Goal: Information Seeking & Learning: Learn about a topic

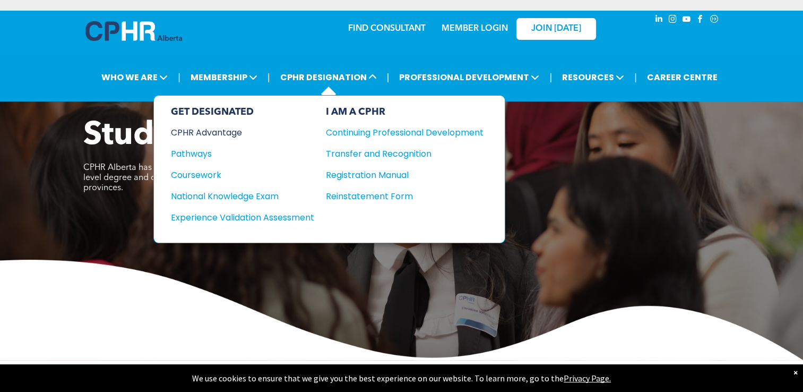
click at [214, 128] on div "CPHR Advantage" at bounding box center [235, 132] width 129 height 13
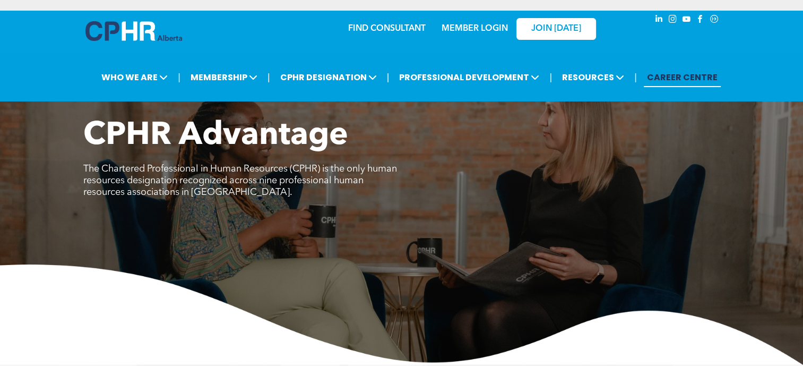
click at [694, 81] on link "CAREER CENTRE" at bounding box center [682, 77] width 77 height 20
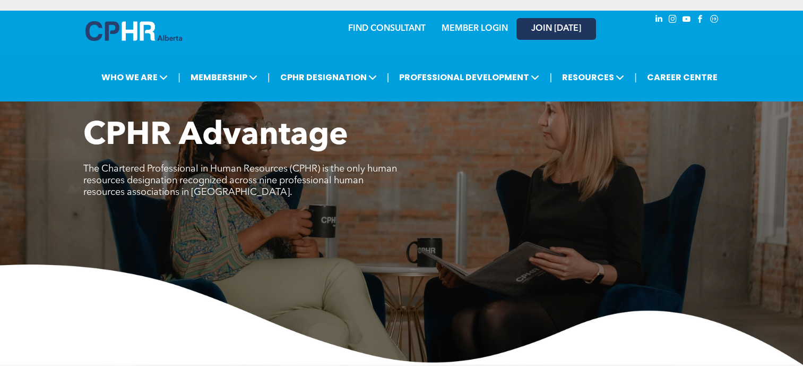
click at [553, 29] on span "JOIN [DATE]" at bounding box center [556, 29] width 50 height 10
click at [378, 29] on link "FIND CONSULTANT" at bounding box center [387, 28] width 78 height 8
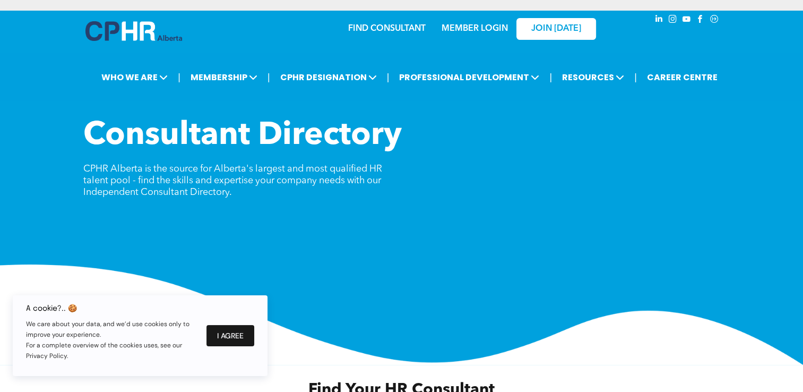
click at [219, 334] on button "I Agree" at bounding box center [231, 335] width 48 height 21
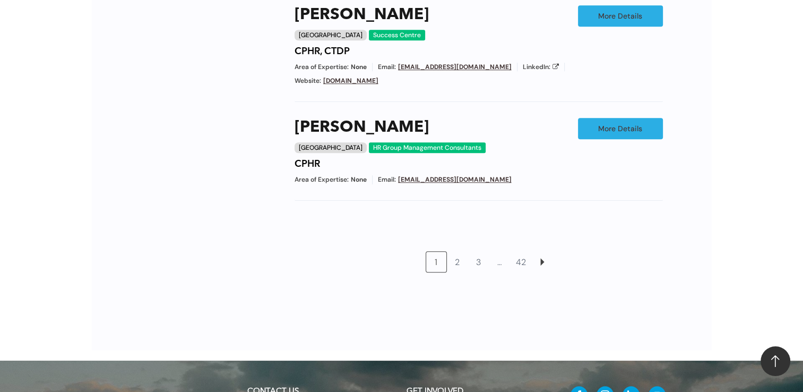
scroll to position [1009, 0]
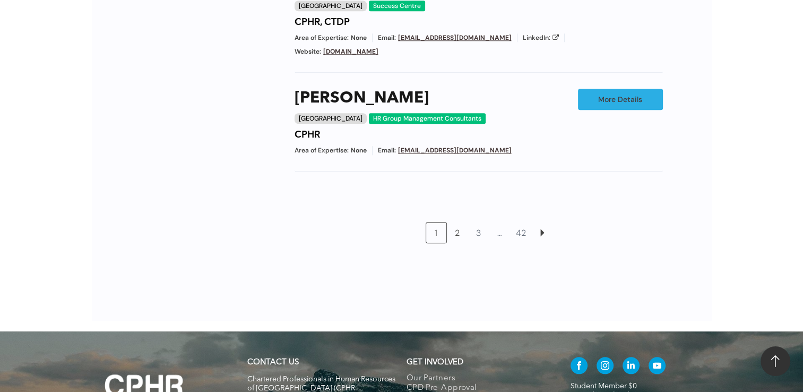
click at [460, 222] on link "2" at bounding box center [458, 232] width 20 height 20
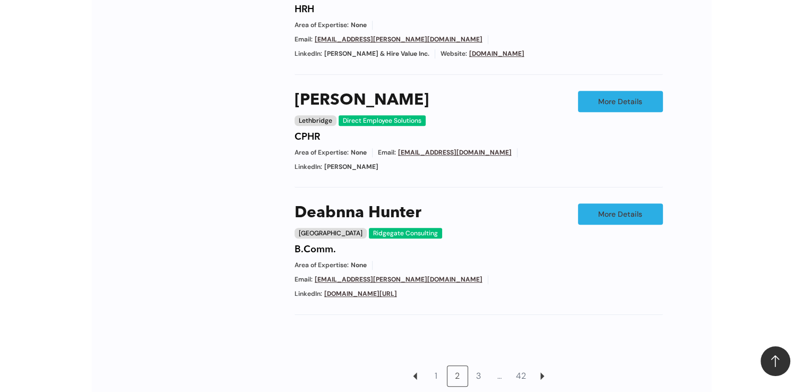
scroll to position [945, 0]
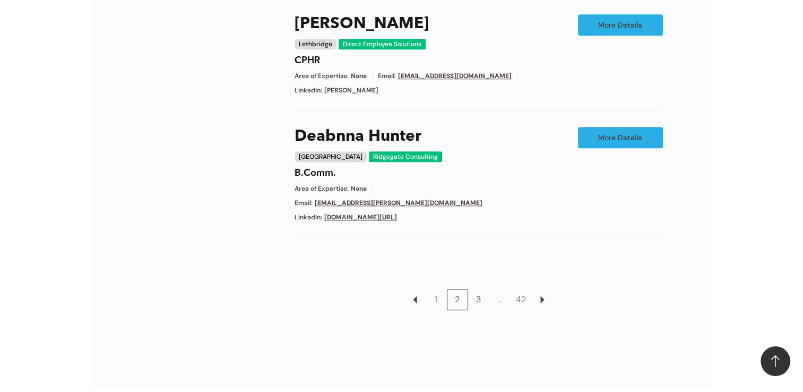
click at [482, 289] on link "3" at bounding box center [479, 299] width 20 height 20
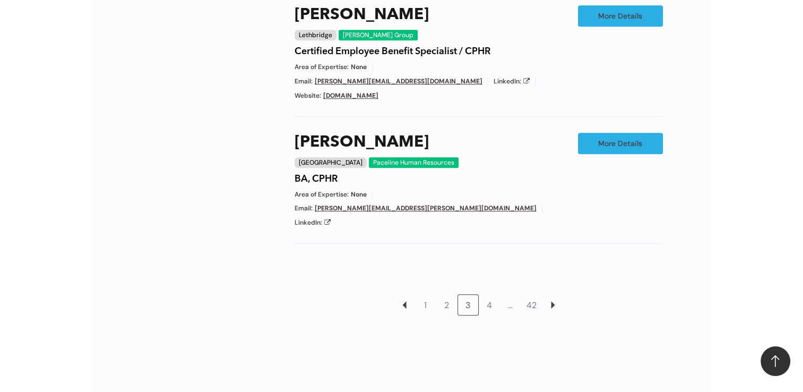
scroll to position [945, 0]
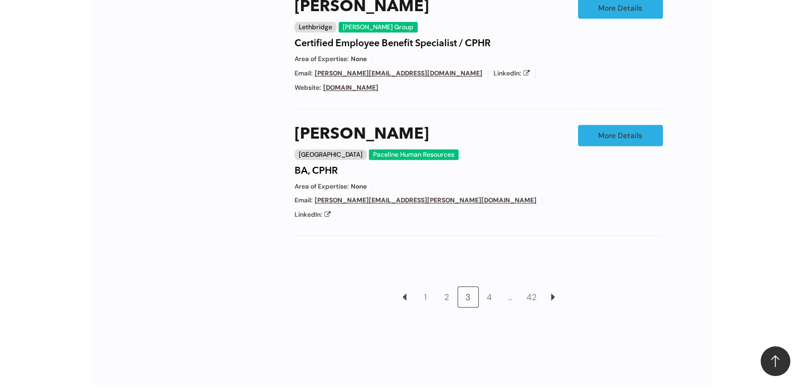
click at [488, 287] on link "4" at bounding box center [489, 297] width 20 height 20
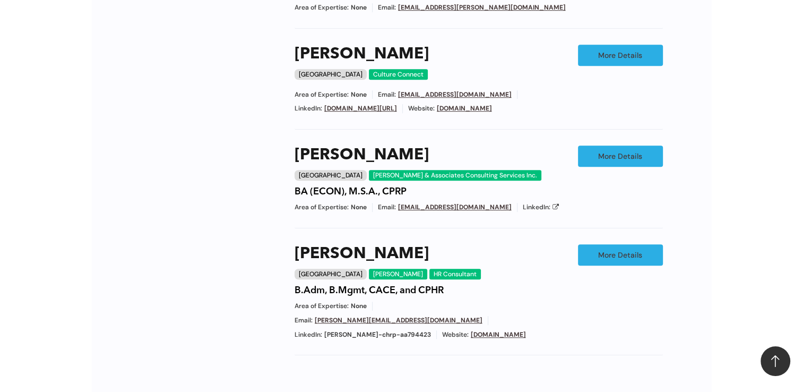
scroll to position [838, 0]
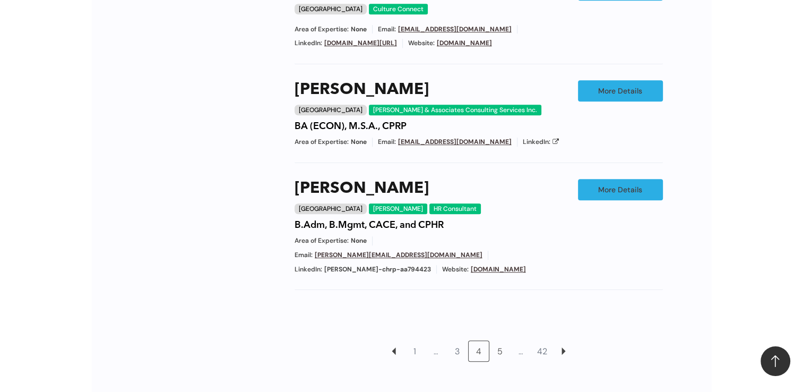
click at [499, 341] on link "5" at bounding box center [500, 351] width 20 height 20
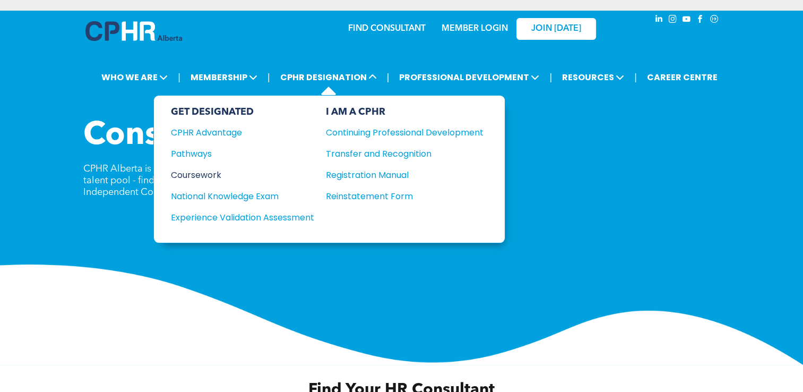
click at [212, 171] on div "Coursework" at bounding box center [235, 174] width 129 height 13
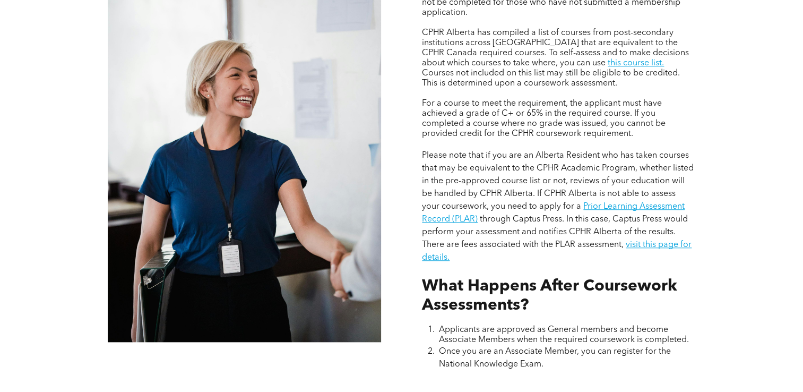
scroll to position [1009, 0]
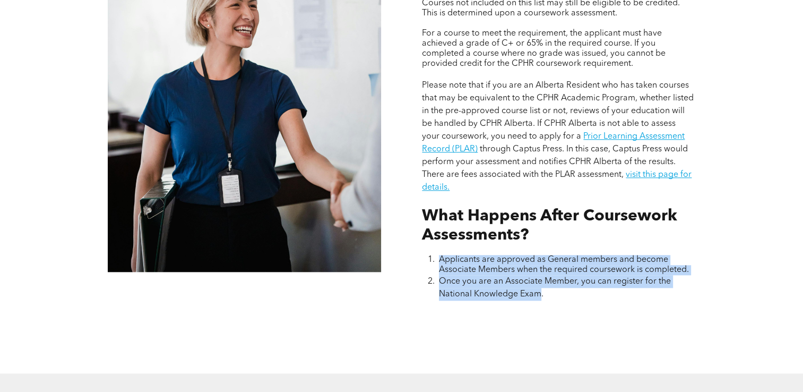
drag, startPoint x: 540, startPoint y: 284, endPoint x: 441, endPoint y: 252, distance: 103.8
click at [441, 255] on ol "Applicants are approved as General members and become Associate Members when th…" at bounding box center [558, 278] width 273 height 46
drag, startPoint x: 441, startPoint y: 252, endPoint x: 409, endPoint y: 249, distance: 32.5
click at [409, 249] on div "Assessing Foundational Coursework CPHR DESIGNATION COURSEWORK REQUIREMENT Appli…" at bounding box center [401, 26] width 637 height 693
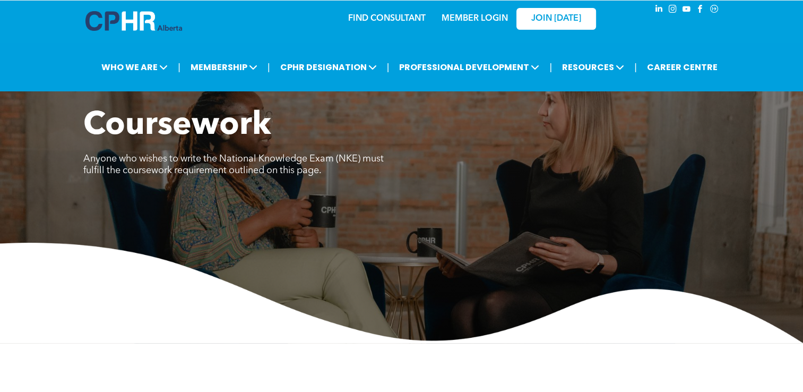
scroll to position [0, 0]
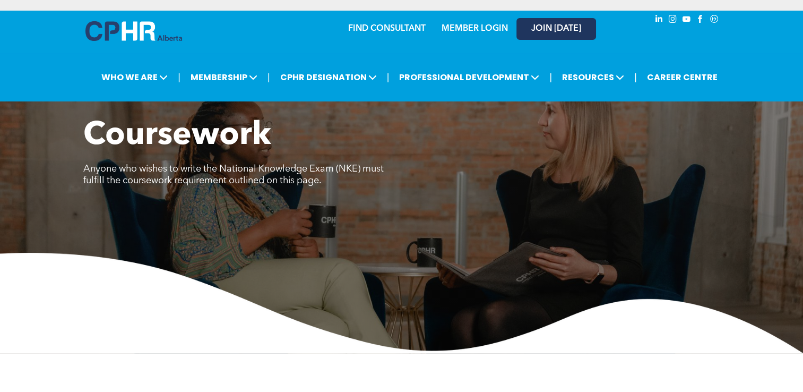
click at [542, 30] on span "JOIN [DATE]" at bounding box center [556, 29] width 50 height 10
